Goal: Task Accomplishment & Management: Use online tool/utility

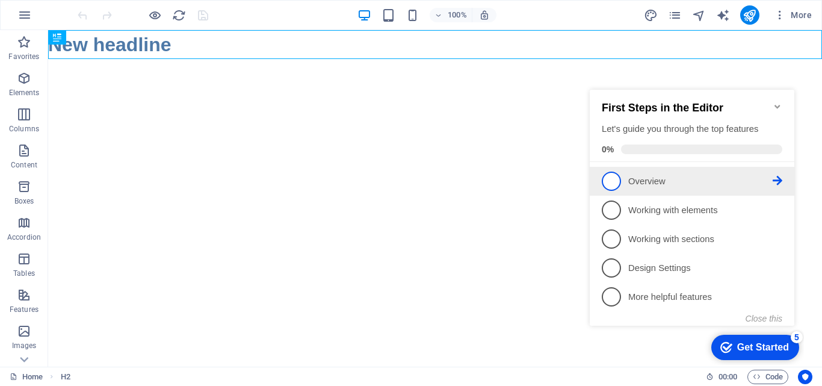
click at [606, 181] on span "1" at bounding box center [611, 180] width 19 height 19
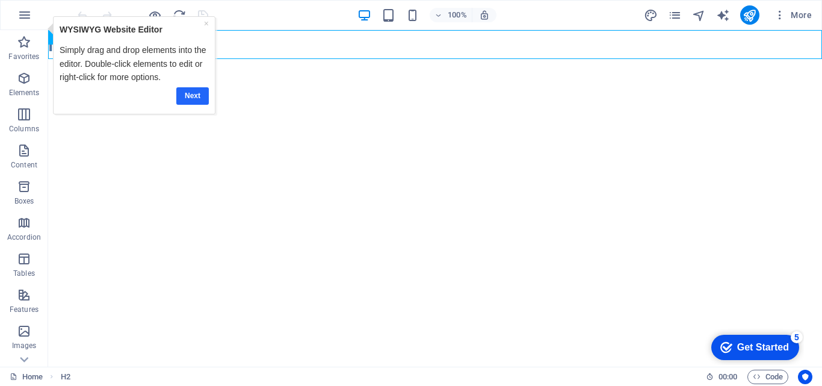
click at [204, 99] on link "Next" at bounding box center [192, 95] width 32 height 17
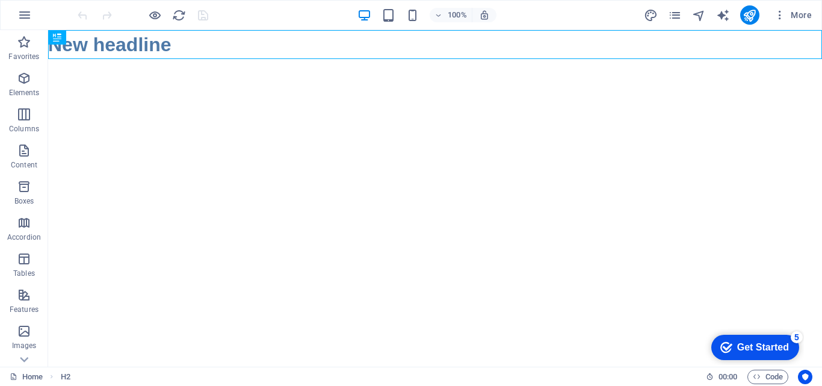
click at [739, 355] on div "checkmark Get Started 5" at bounding box center [755, 346] width 88 height 25
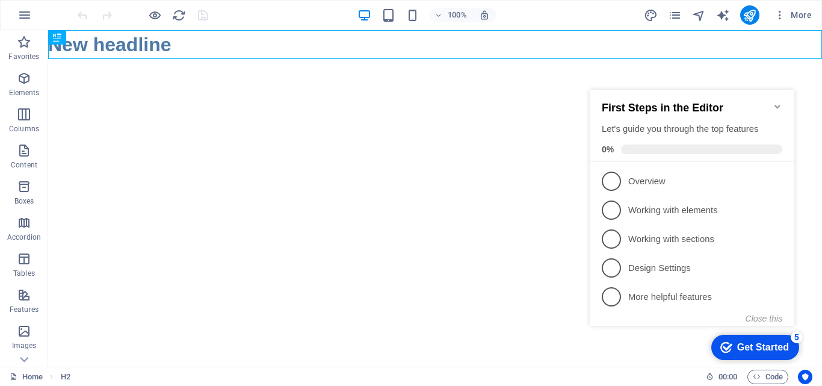
click at [558, 59] on html "Skip to main content New headline" at bounding box center [435, 44] width 774 height 29
click at [780, 102] on icon "Minimize checklist" at bounding box center [777, 107] width 10 height 10
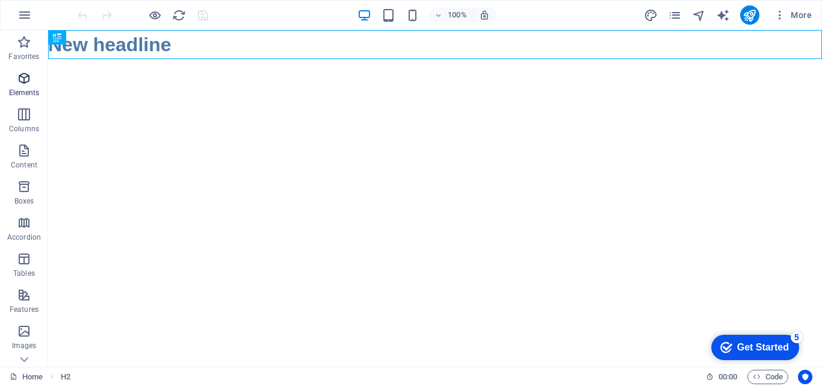
click at [29, 84] on icon "button" at bounding box center [24, 78] width 14 height 14
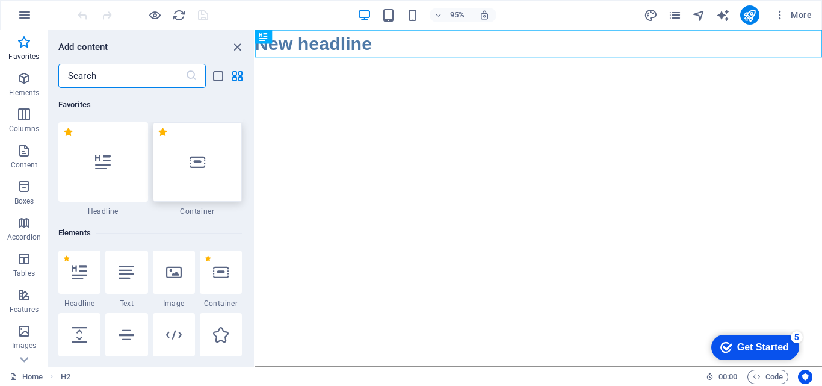
click at [200, 166] on icon at bounding box center [198, 162] width 16 height 16
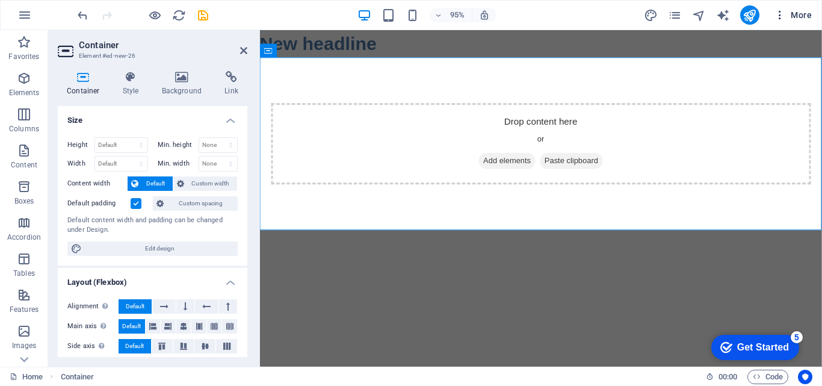
click at [776, 19] on icon "button" at bounding box center [780, 15] width 12 height 12
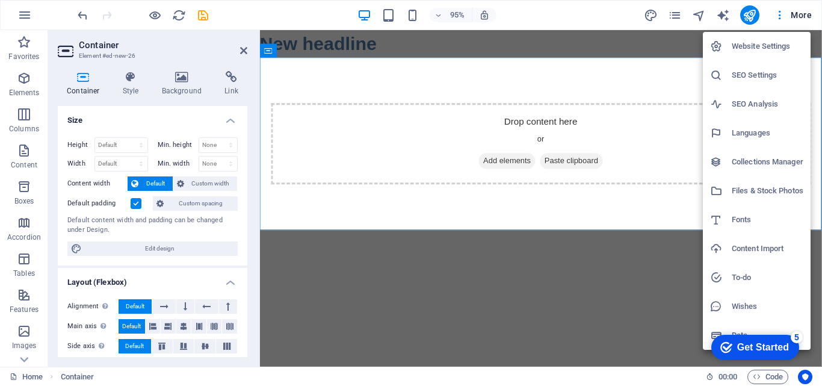
click at [683, 15] on div at bounding box center [411, 193] width 822 height 386
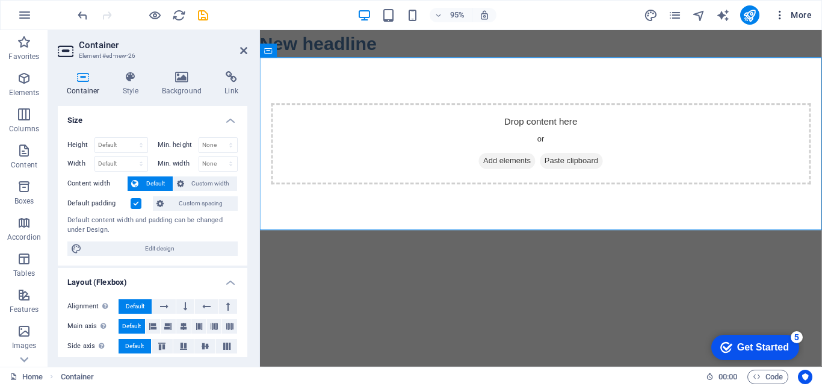
click at [796, 19] on span "More" at bounding box center [793, 15] width 38 height 12
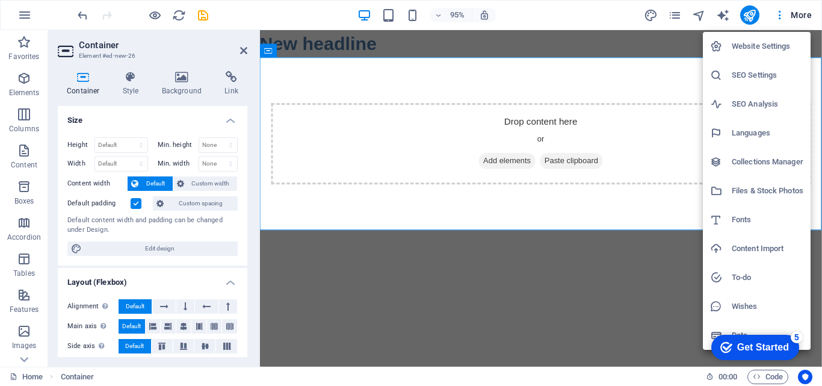
click at [749, 16] on div at bounding box center [411, 193] width 822 height 386
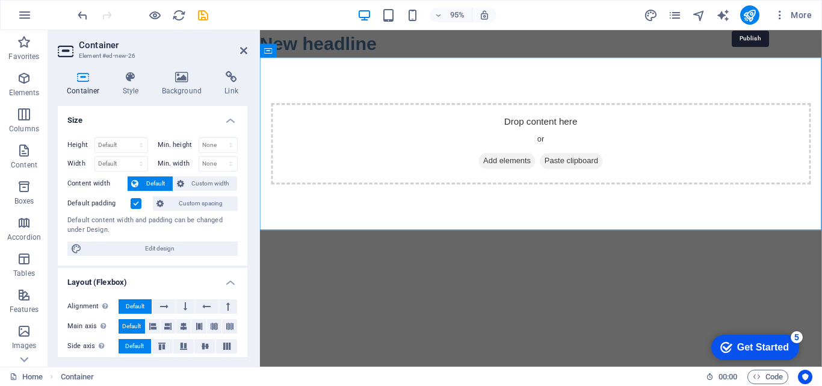
click at [749, 16] on icon "publish" at bounding box center [749, 15] width 14 height 14
